Goal: Information Seeking & Learning: Learn about a topic

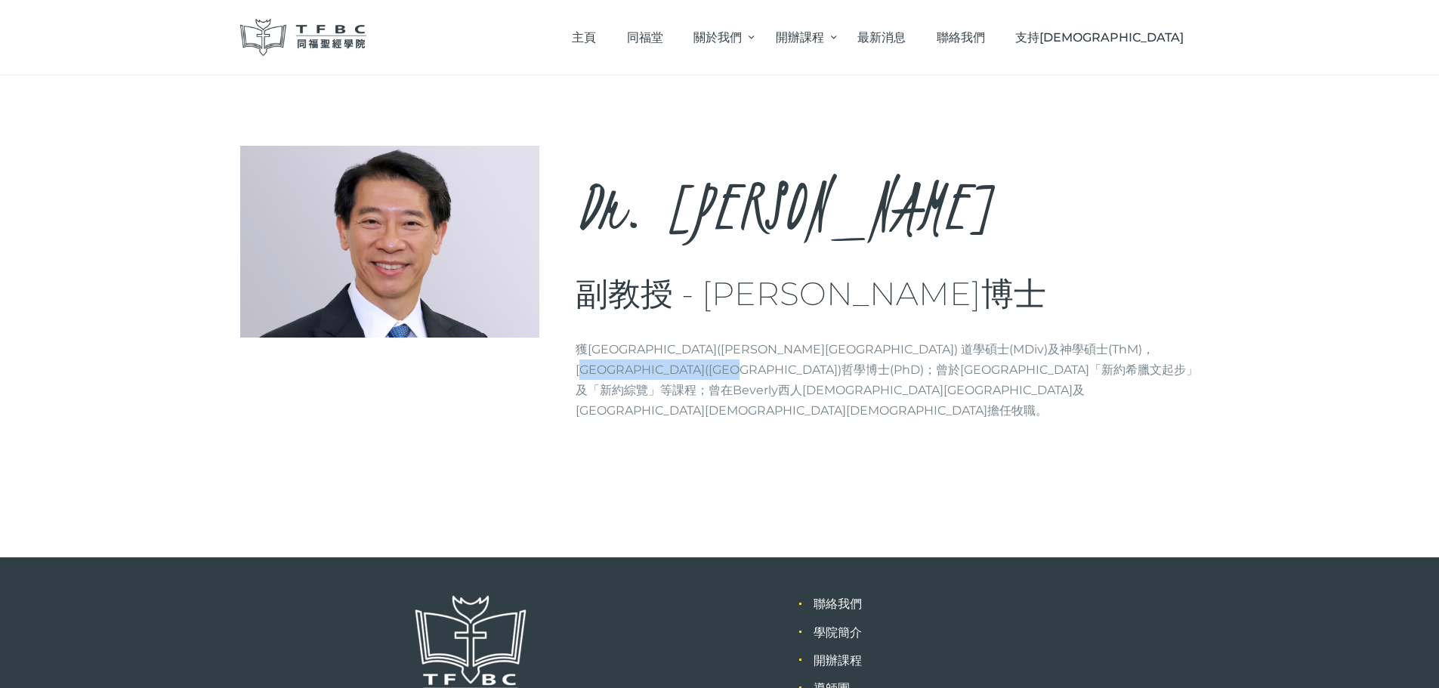
drag, startPoint x: 711, startPoint y: 369, endPoint x: 584, endPoint y: 369, distance: 126.9
click at [584, 369] on p "獲[GEOGRAPHIC_DATA]([PERSON_NAME][GEOGRAPHIC_DATA]) 道學碩士(MDiv)及神學碩士(ThM)，[GEOGRA…" at bounding box center [888, 380] width 624 height 82
click at [951, 342] on p "獲[GEOGRAPHIC_DATA]([PERSON_NAME][GEOGRAPHIC_DATA]) 道學碩士(MDiv)及神學碩士(ThM)，[GEOGRA…" at bounding box center [888, 380] width 624 height 82
click at [702, 359] on p "獲[GEOGRAPHIC_DATA]([PERSON_NAME][GEOGRAPHIC_DATA]) 道學碩士(MDiv)及神學碩士(ThM)，[GEOGRA…" at bounding box center [888, 380] width 624 height 82
click at [702, 369] on p "獲[GEOGRAPHIC_DATA]([PERSON_NAME][GEOGRAPHIC_DATA]) 道學碩士(MDiv)及神學碩士(ThM)，[GEOGRA…" at bounding box center [888, 380] width 624 height 82
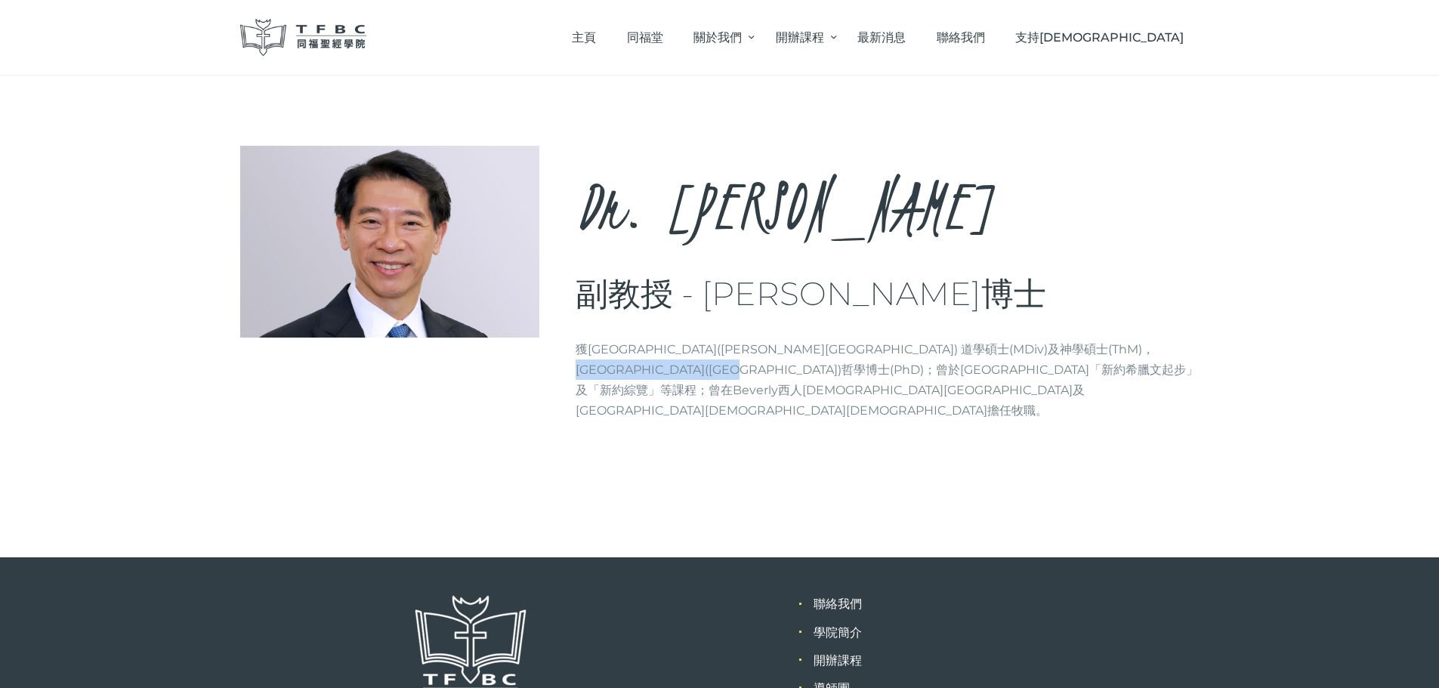
drag, startPoint x: 714, startPoint y: 369, endPoint x: 580, endPoint y: 372, distance: 133.7
click at [575, 372] on div "Dr. [PERSON_NAME], [PERSON_NAME] 副教授 - [PERSON_NAME]博士 Brief info 獲[GEOGRAPHIC_…" at bounding box center [719, 289] width 959 height 287
click at [589, 369] on p "獲[GEOGRAPHIC_DATA]([PERSON_NAME][GEOGRAPHIC_DATA]) 道學碩士(MDiv)及神學碩士(ThM)，[GEOGRA…" at bounding box center [888, 380] width 624 height 82
drag, startPoint x: 577, startPoint y: 367, endPoint x: 696, endPoint y: 369, distance: 119.4
click at [696, 369] on p "獲[GEOGRAPHIC_DATA]([PERSON_NAME][GEOGRAPHIC_DATA]) 道學碩士(MDiv)及神學碩士(ThM)，[GEOGRA…" at bounding box center [888, 380] width 624 height 82
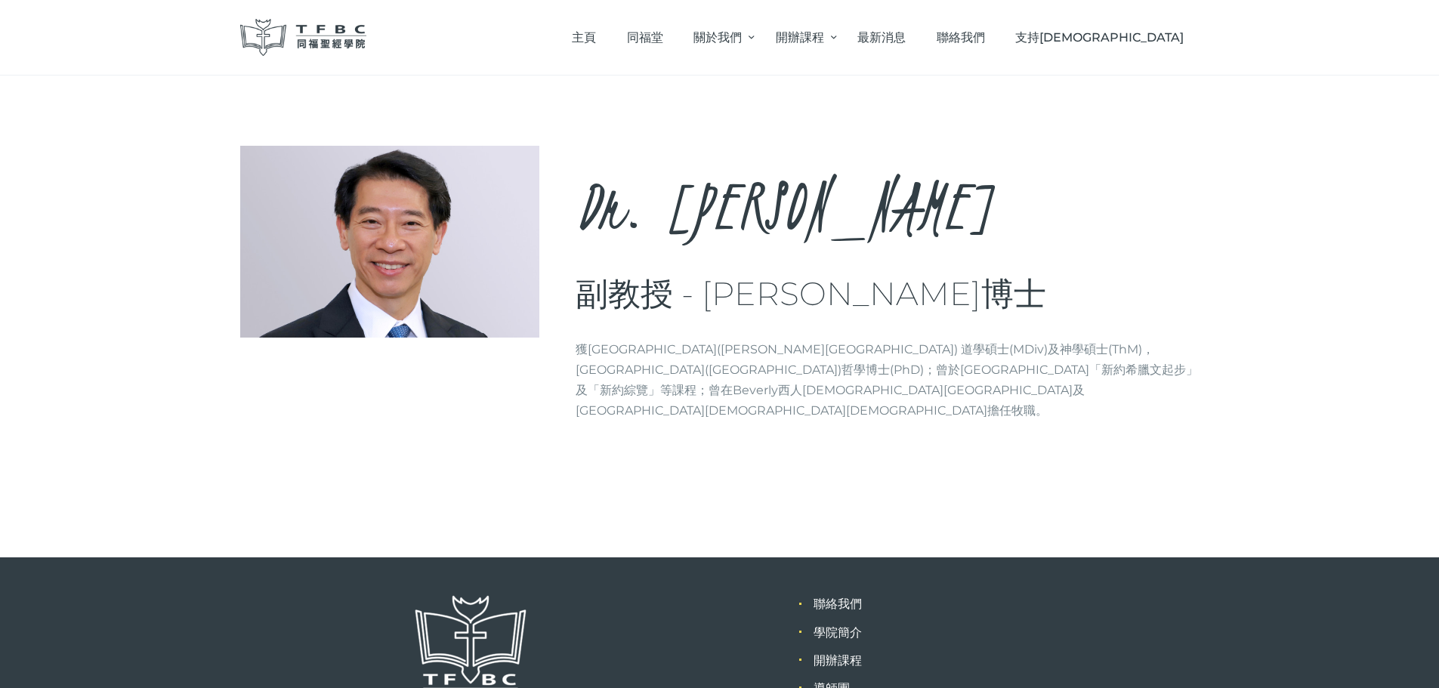
click at [715, 368] on p "獲[GEOGRAPHIC_DATA]([PERSON_NAME][GEOGRAPHIC_DATA]) 道學碩士(MDiv)及神學碩士(ThM)，[GEOGRA…" at bounding box center [888, 380] width 624 height 82
drag, startPoint x: 714, startPoint y: 369, endPoint x: 582, endPoint y: 369, distance: 132.2
click at [582, 369] on p "獲[GEOGRAPHIC_DATA]([PERSON_NAME][GEOGRAPHIC_DATA]) 道學碩士(MDiv)及神學碩士(ThM)，[GEOGRA…" at bounding box center [888, 380] width 624 height 82
click at [977, 353] on p "獲[GEOGRAPHIC_DATA]([PERSON_NAME][GEOGRAPHIC_DATA]) 道學碩士(MDiv)及神學碩士(ThM)，[GEOGRA…" at bounding box center [888, 380] width 624 height 82
drag, startPoint x: 692, startPoint y: 346, endPoint x: 921, endPoint y: 346, distance: 229.6
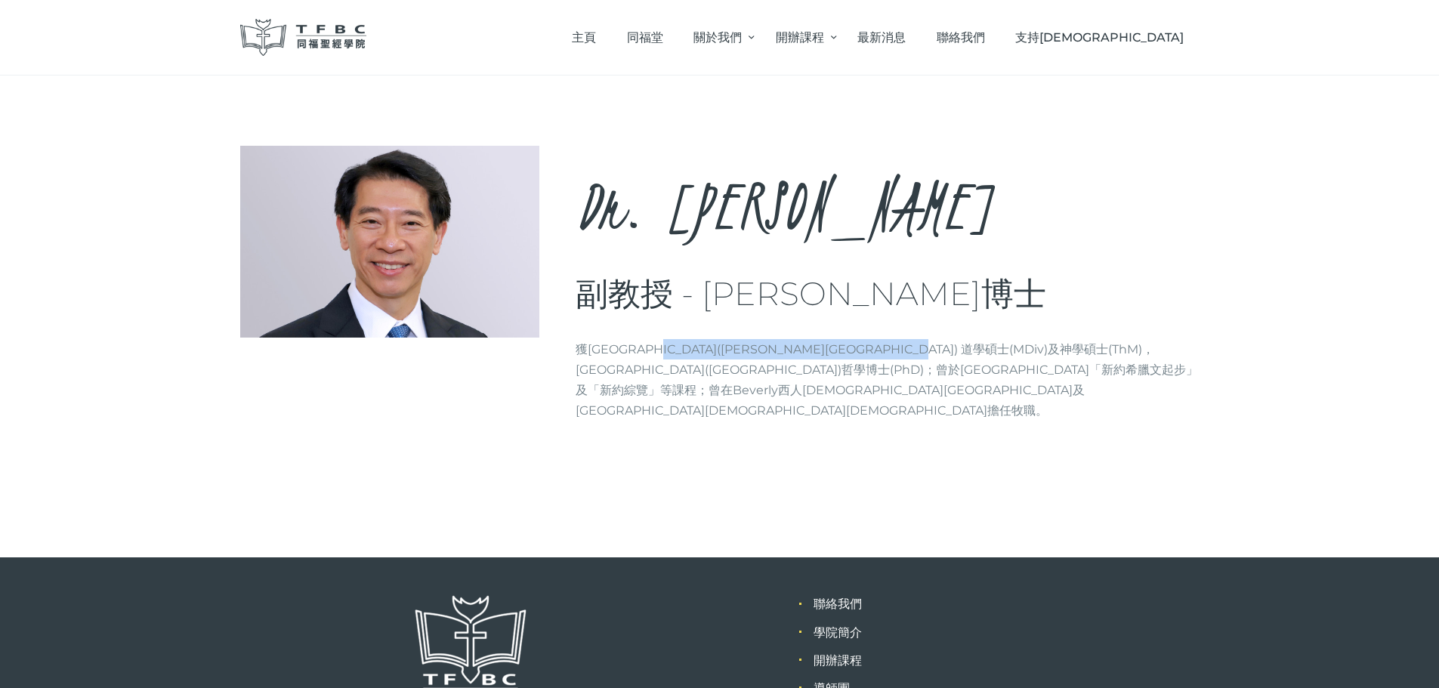
click at [921, 346] on p "獲[GEOGRAPHIC_DATA]([PERSON_NAME][GEOGRAPHIC_DATA]) 道學碩士(MDiv)及神學碩士(ThM)，[GEOGRA…" at bounding box center [888, 380] width 624 height 82
